Goal: Task Accomplishment & Management: Use online tool/utility

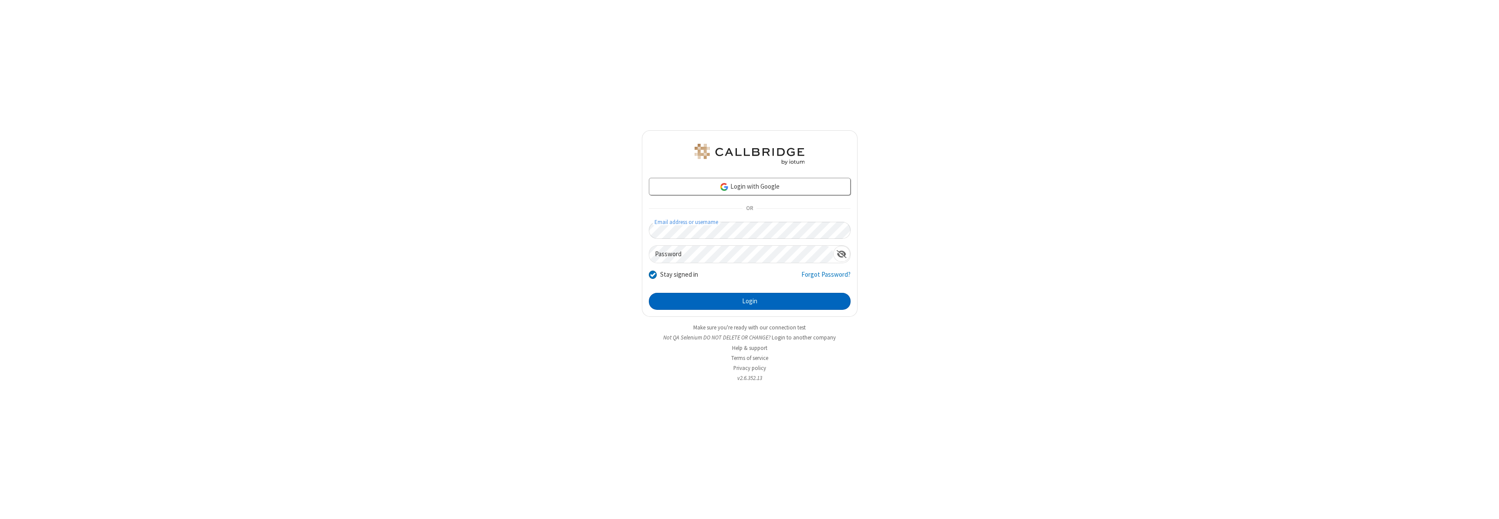
click at [750, 301] on button "Login" at bounding box center [750, 301] width 202 height 17
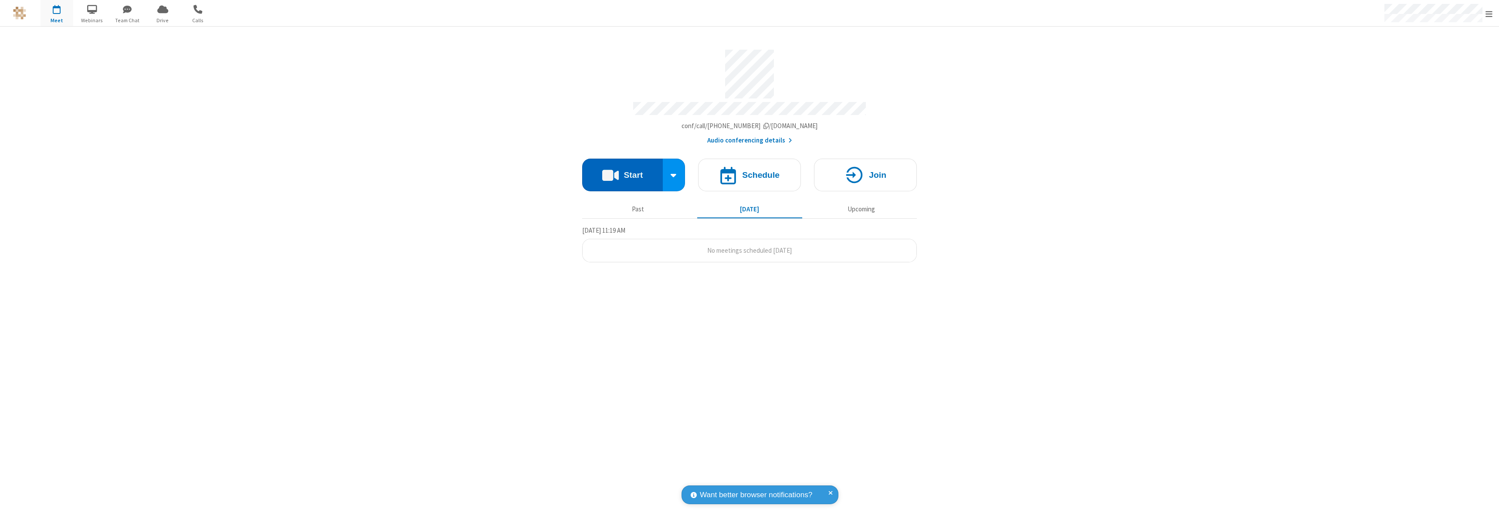
click at [622, 171] on button "Start" at bounding box center [622, 175] width 81 height 33
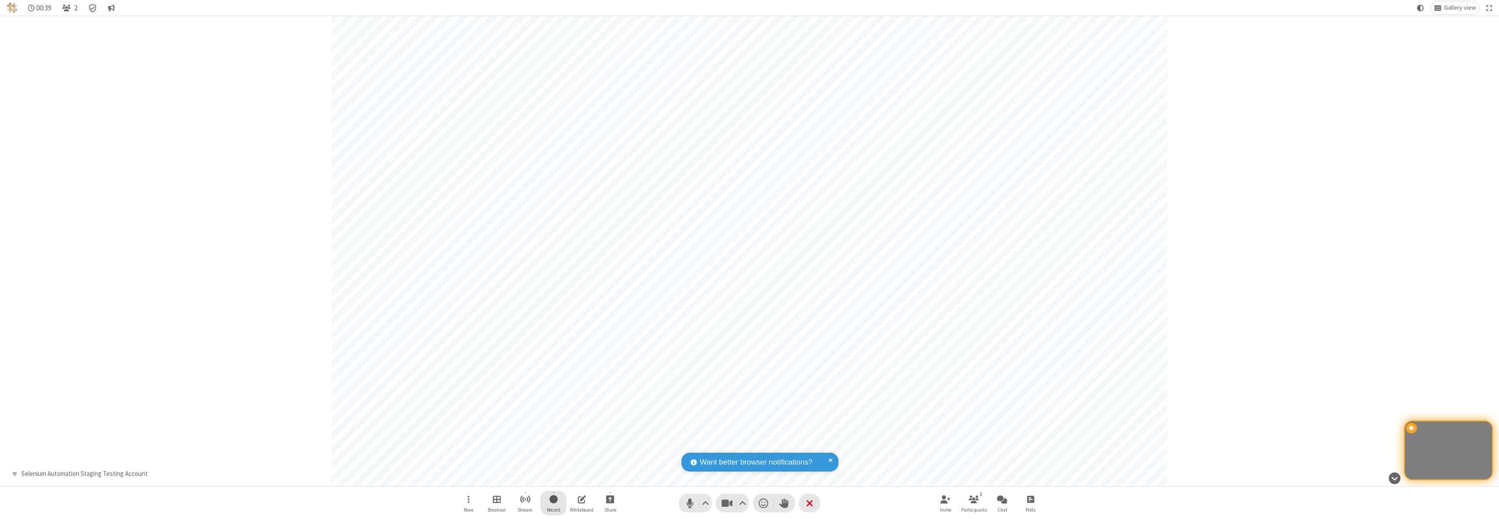
click at [553, 503] on span "Start recording" at bounding box center [554, 499] width 8 height 11
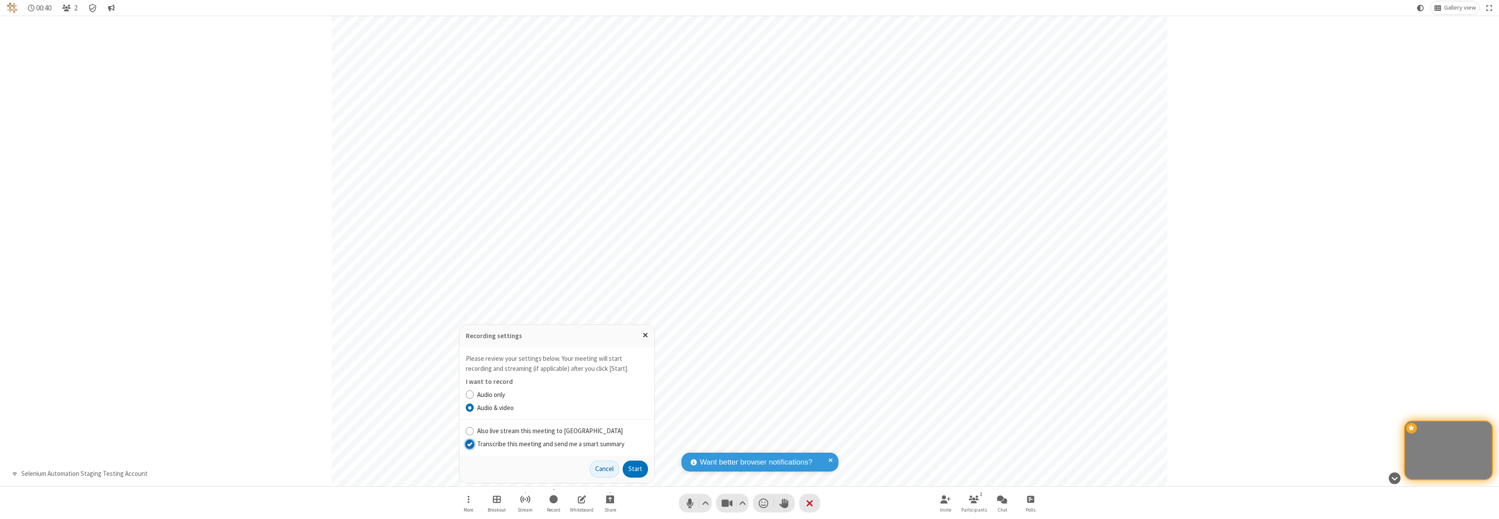
click at [469, 444] on input "Transcribe this meeting and send me a smart summary" at bounding box center [470, 443] width 8 height 9
click at [635, 469] on button "Start" at bounding box center [635, 469] width 25 height 17
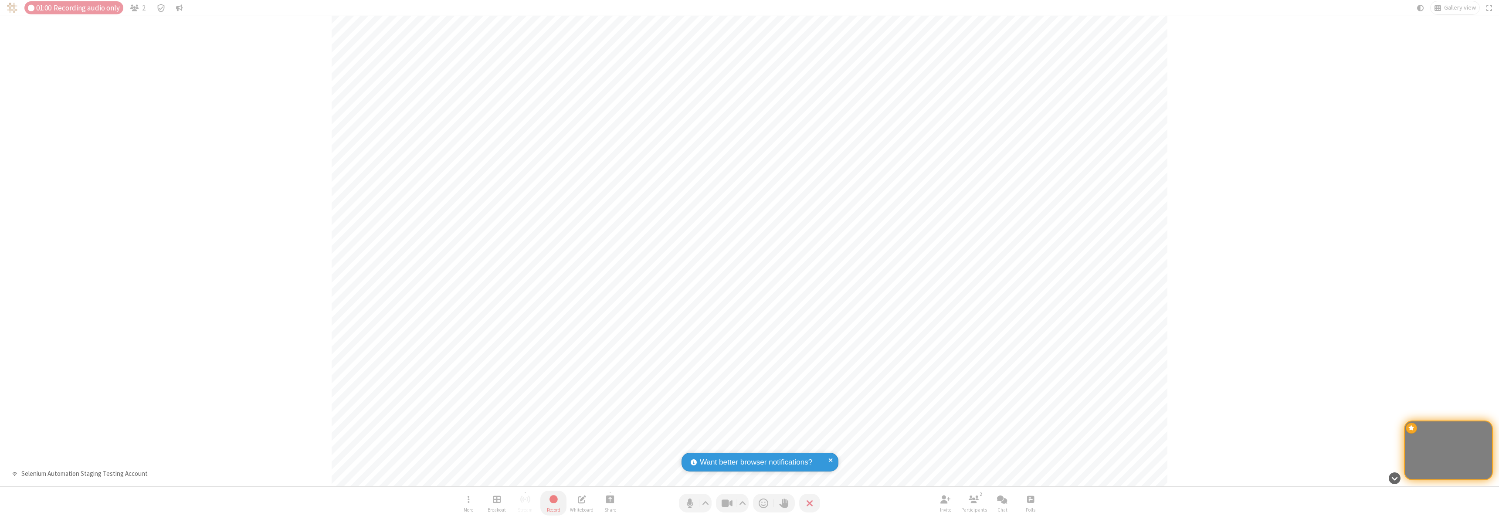
click at [553, 503] on span "Stop recording" at bounding box center [554, 499] width 10 height 11
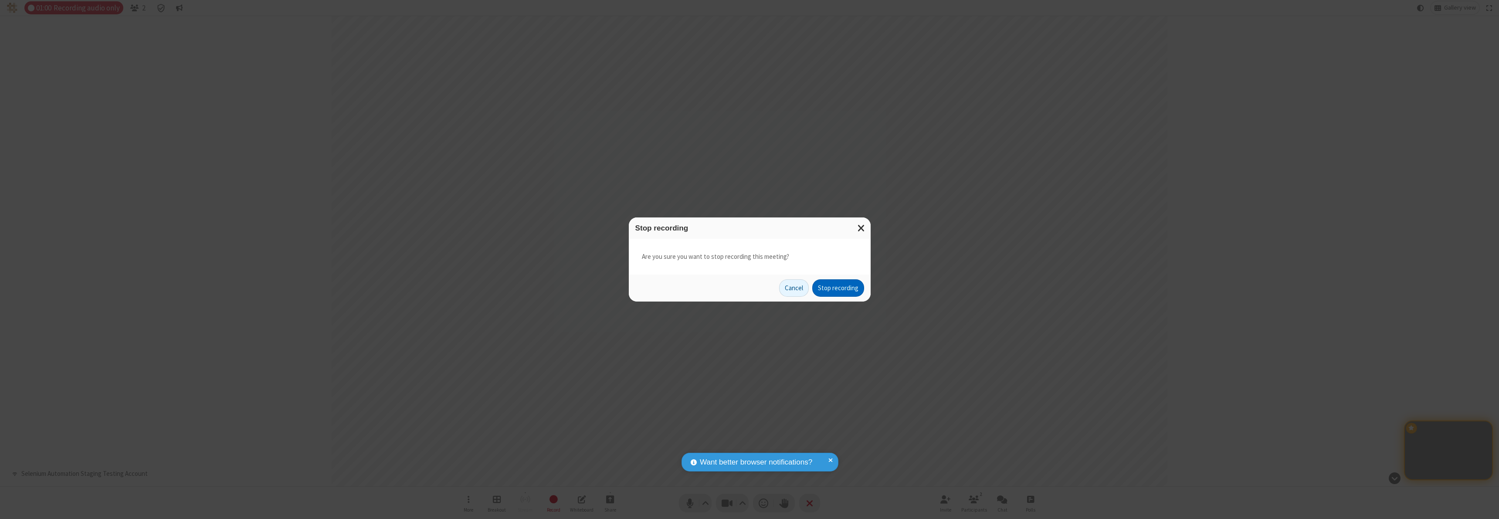
click at [838, 288] on button "Stop recording" at bounding box center [838, 287] width 52 height 17
